Goal: Information Seeking & Learning: Learn about a topic

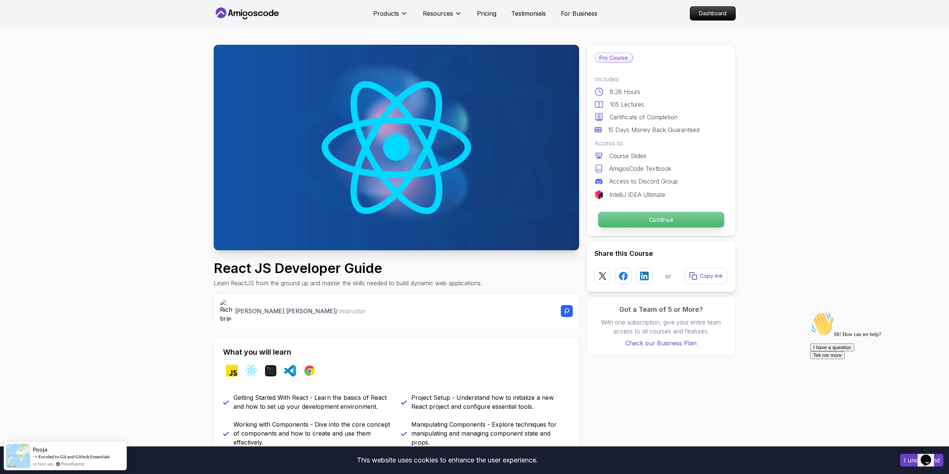
click at [640, 212] on p "Continue" at bounding box center [660, 220] width 126 height 16
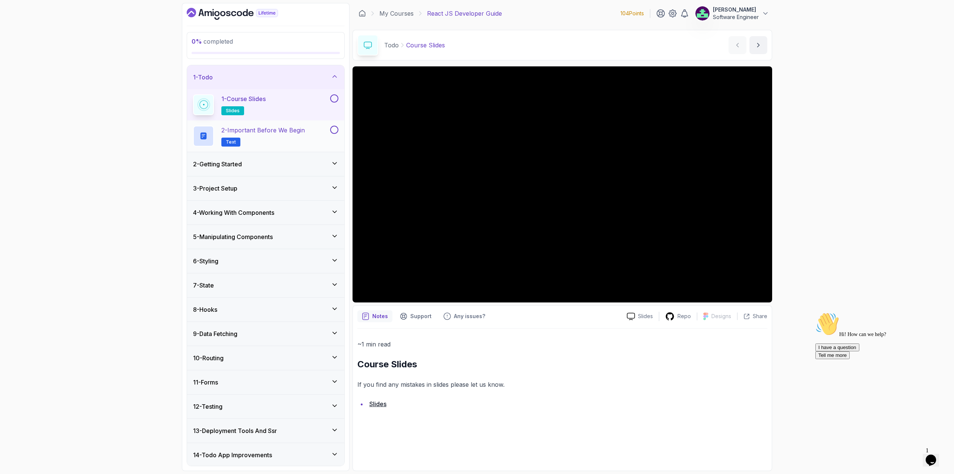
click at [269, 136] on h2 "2 - Important Before We Begin Text" at bounding box center [262, 136] width 83 height 21
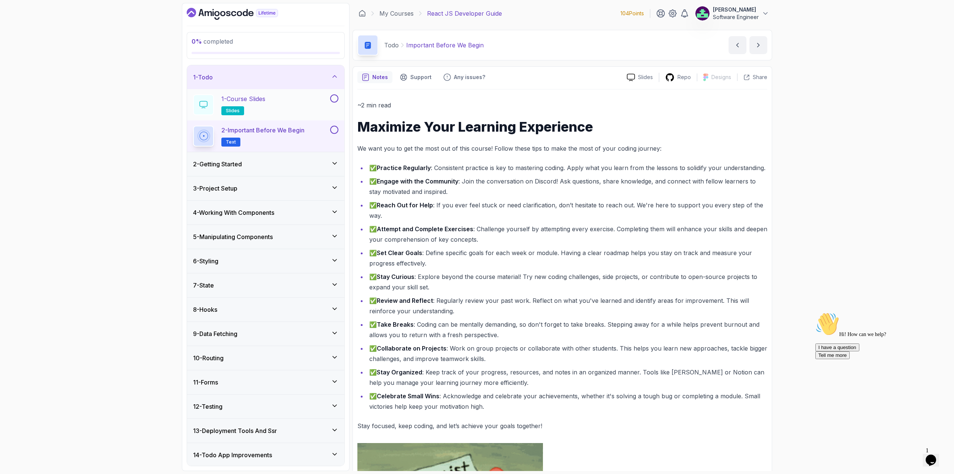
click at [251, 104] on h2 "1 - Course Slides slides" at bounding box center [243, 104] width 44 height 21
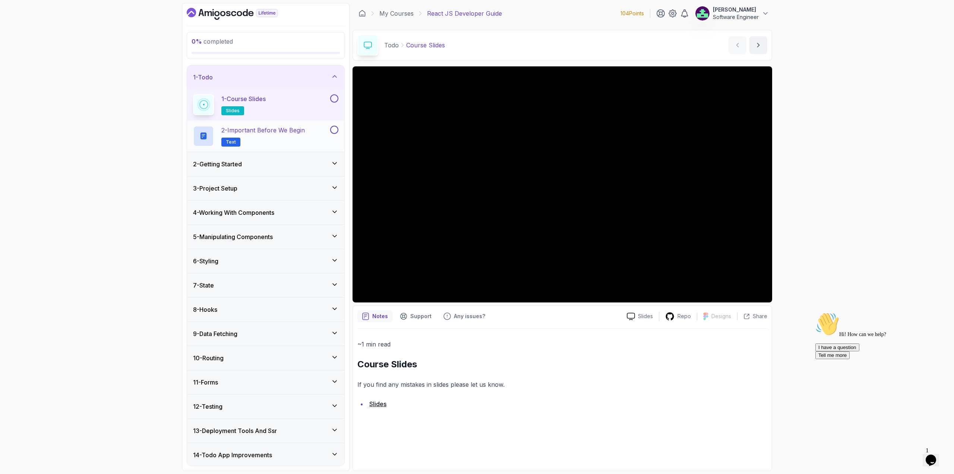
click at [280, 139] on h2 "2 - Important Before We Begin Text" at bounding box center [262, 136] width 83 height 21
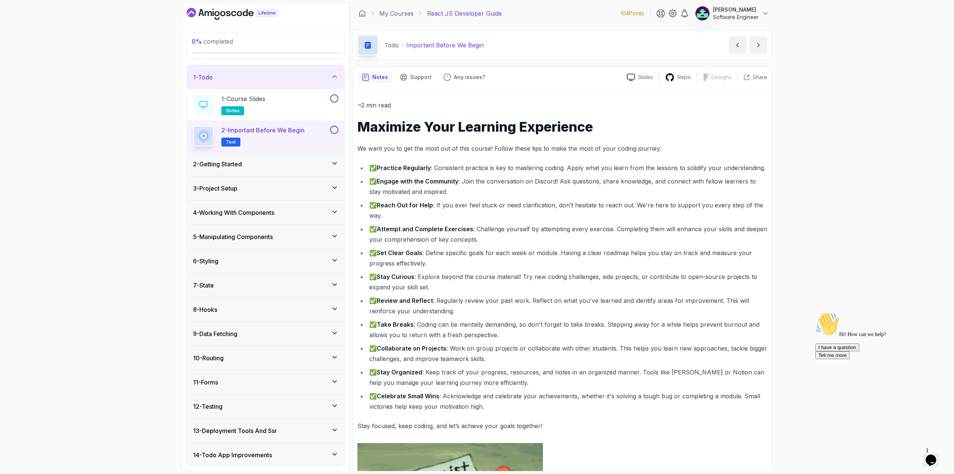
click at [248, 161] on div "2 - Getting Started" at bounding box center [265, 164] width 145 height 9
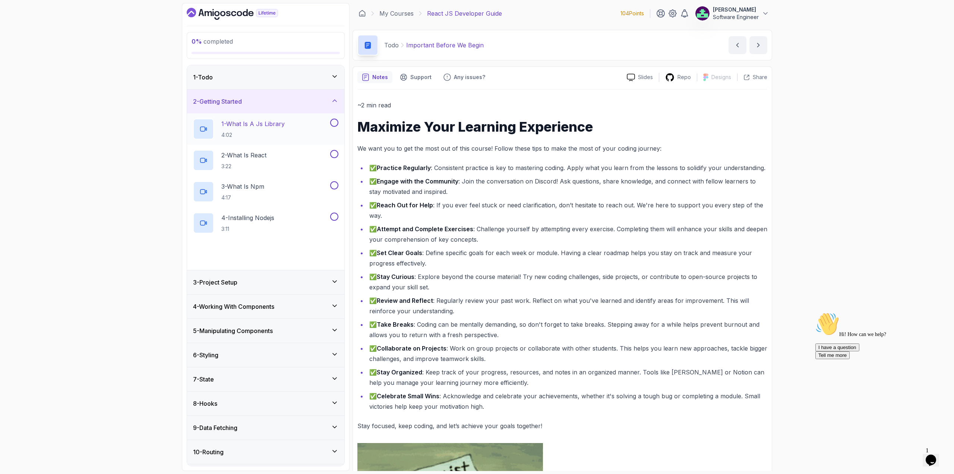
click at [271, 128] on h2 "1 - What Is A Js Library 4:02" at bounding box center [252, 128] width 63 height 19
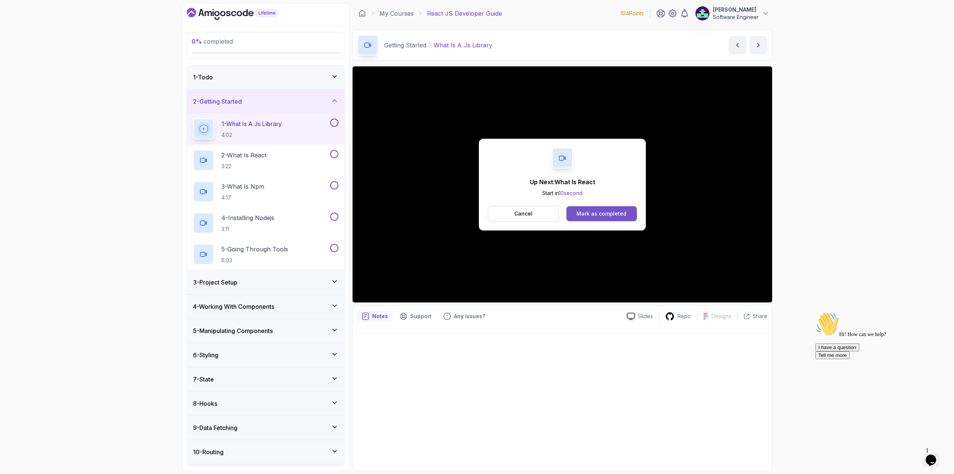
click at [611, 216] on div "Mark as completed" at bounding box center [602, 213] width 50 height 7
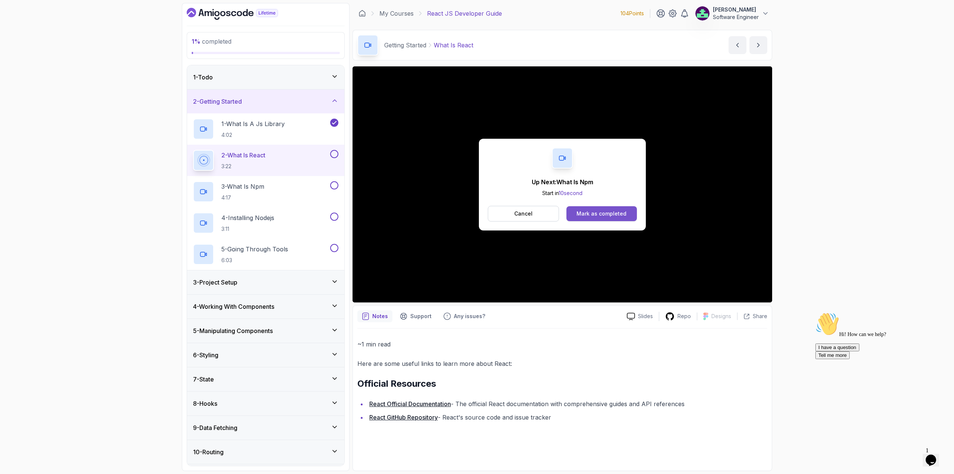
click at [588, 220] on button "Mark as completed" at bounding box center [602, 213] width 70 height 15
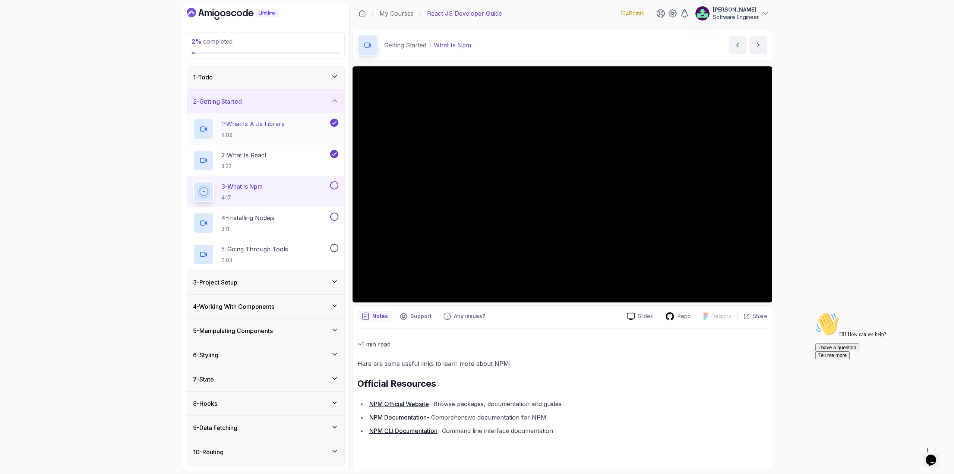
click at [243, 133] on p "4:02" at bounding box center [252, 134] width 63 height 7
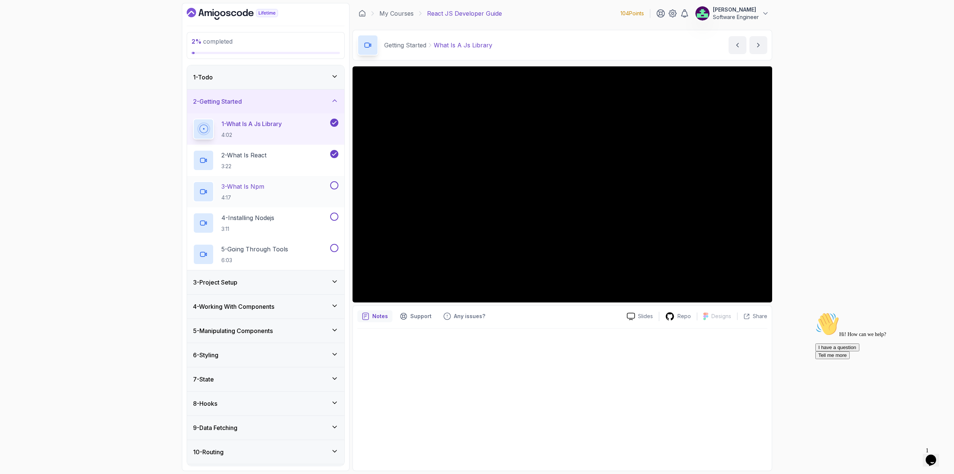
click at [285, 186] on div "3 - What Is Npm 4:17" at bounding box center [261, 191] width 136 height 21
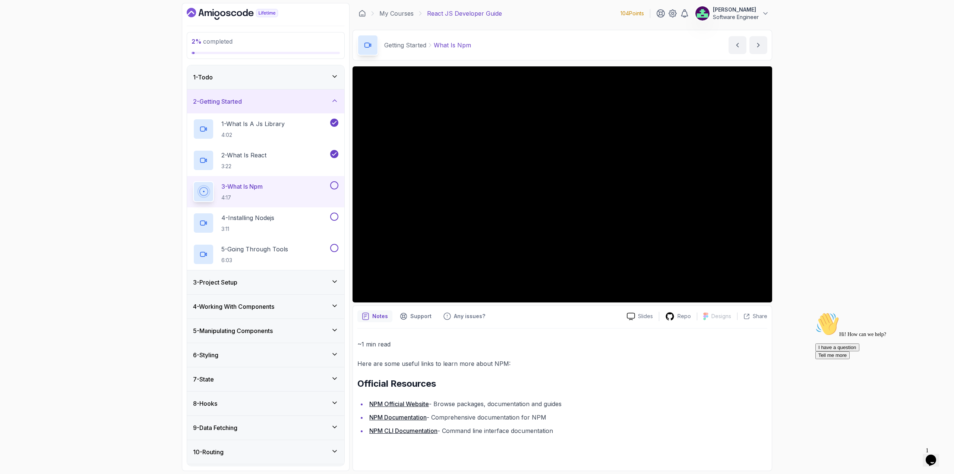
click at [824, 181] on div "2 % completed 1 - Todo 2 - Getting Started 1 - What Is A Js Library 4:02 2 - Wh…" at bounding box center [477, 237] width 954 height 474
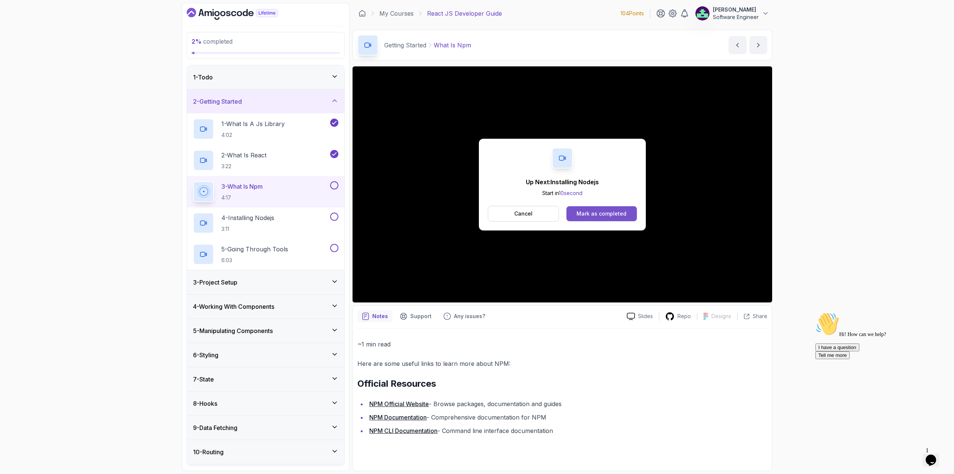
click at [603, 210] on div "Mark as completed" at bounding box center [602, 213] width 50 height 7
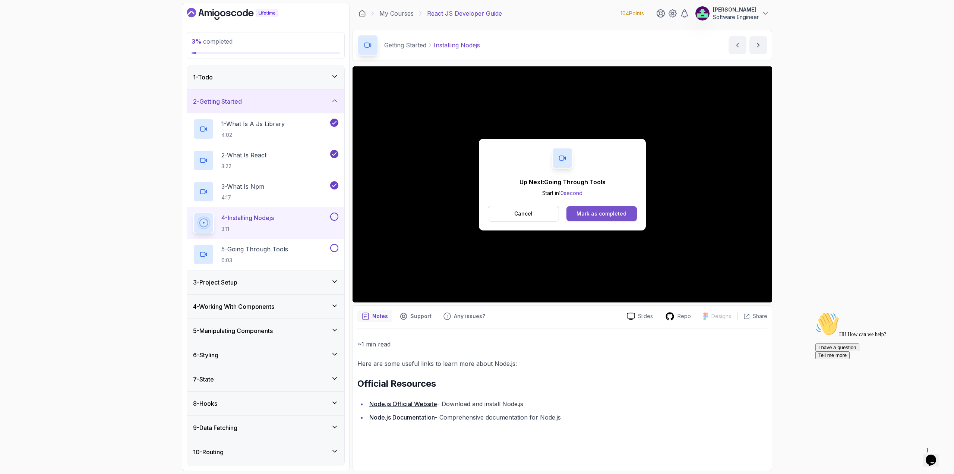
click at [600, 213] on div "Mark as completed" at bounding box center [602, 213] width 50 height 7
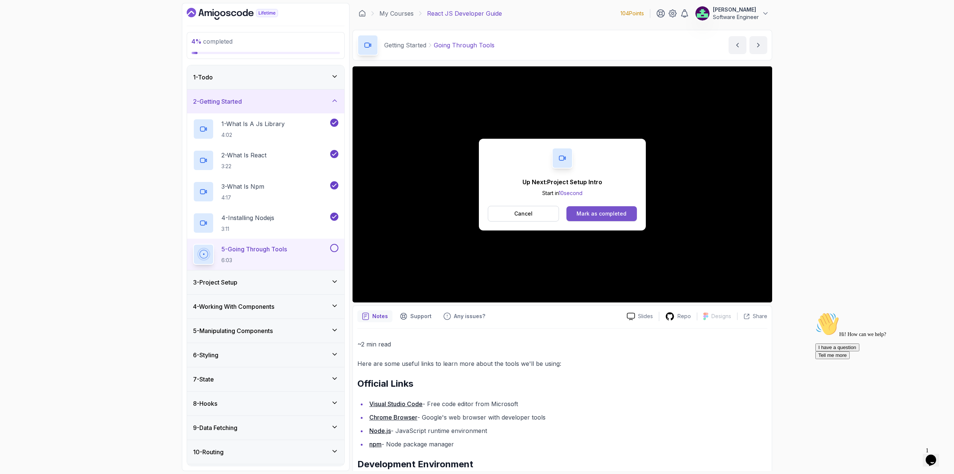
click at [609, 210] on div "Mark as completed" at bounding box center [602, 213] width 50 height 7
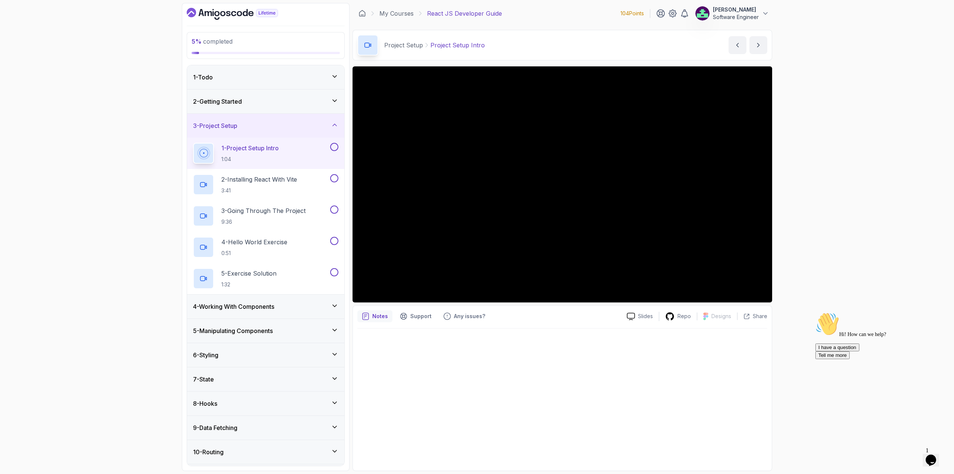
click at [819, 240] on div "5 % completed 1 - Todo 2 - Getting Started 3 - Project Setup 1 - Project Setup …" at bounding box center [477, 237] width 954 height 474
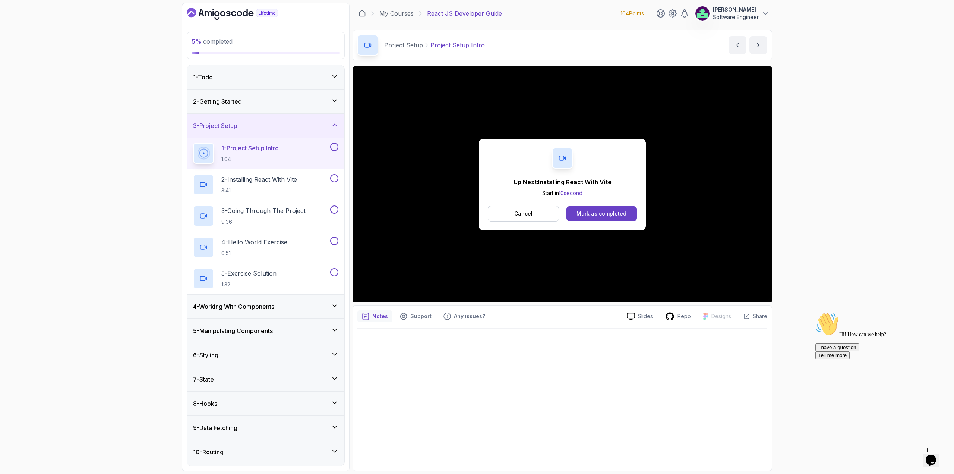
click at [637, 221] on div "Up Next: Installing React With Vite Start in 10 second Cancel Mark as completed" at bounding box center [562, 185] width 167 height 92
click at [631, 219] on button "Mark as completed" at bounding box center [602, 213] width 70 height 15
